Goal: Navigation & Orientation: Find specific page/section

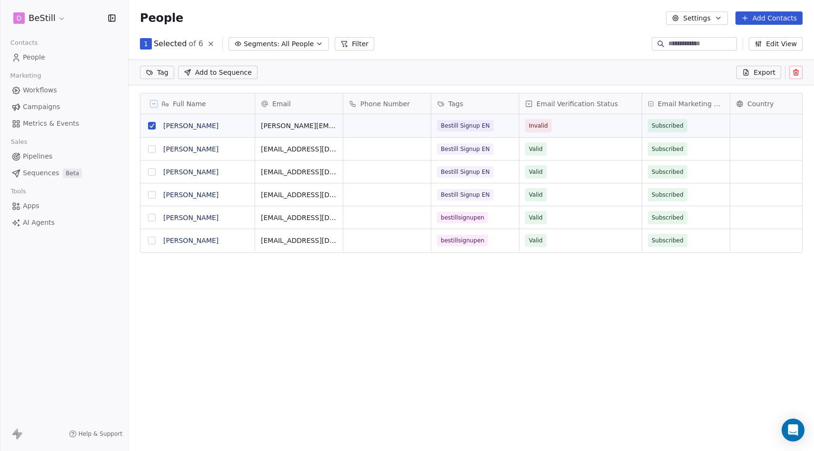
scroll to position [363, 685]
